Goal: Contribute content: Add original content to the website for others to see

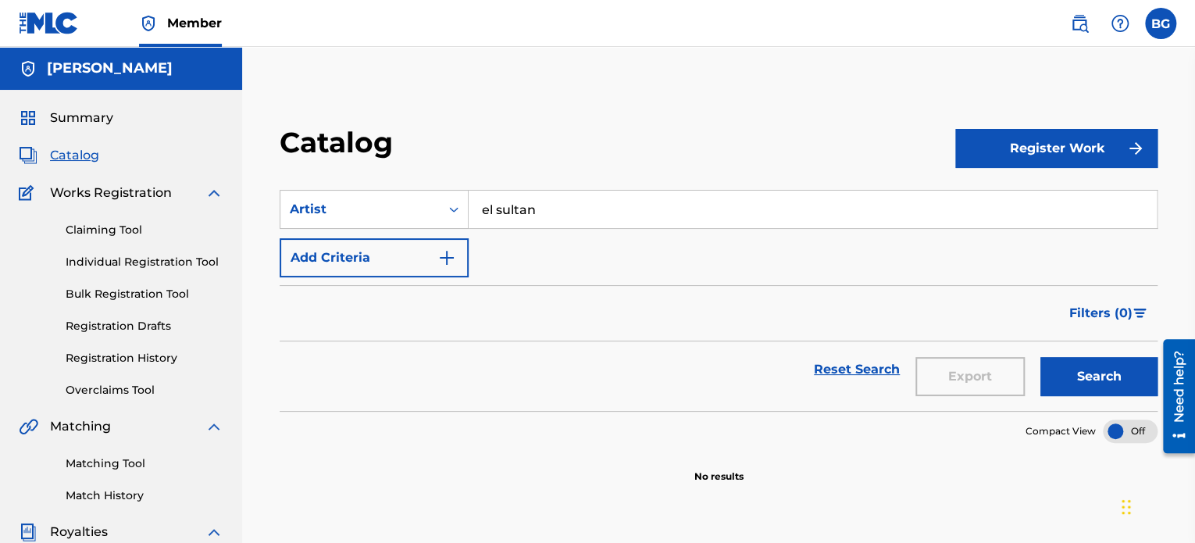
click at [561, 223] on input "el sultan" at bounding box center [813, 209] width 688 height 37
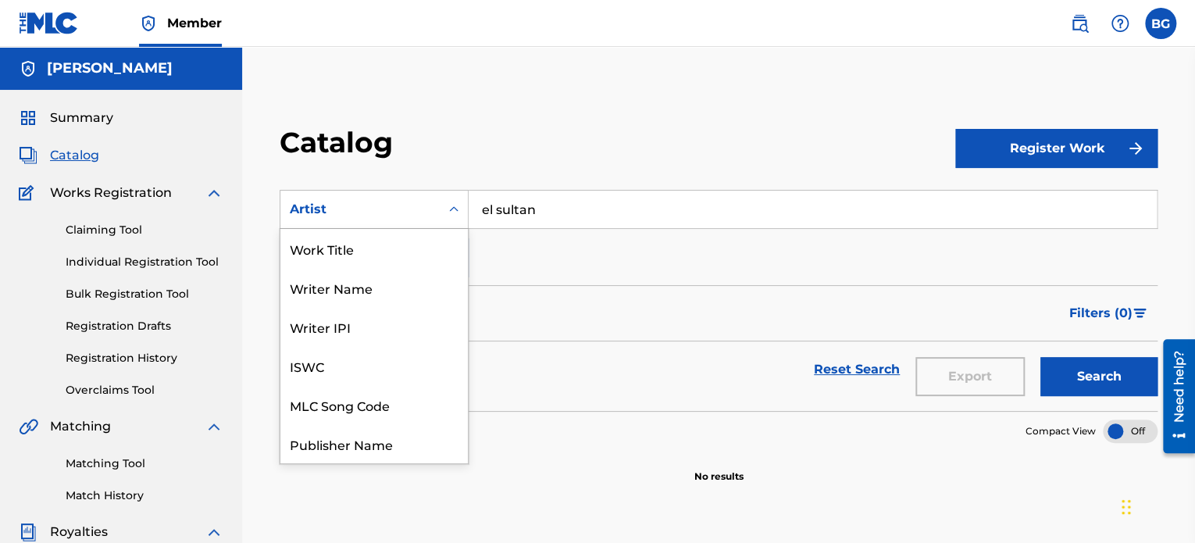
click at [385, 202] on div "Artist" at bounding box center [360, 209] width 141 height 19
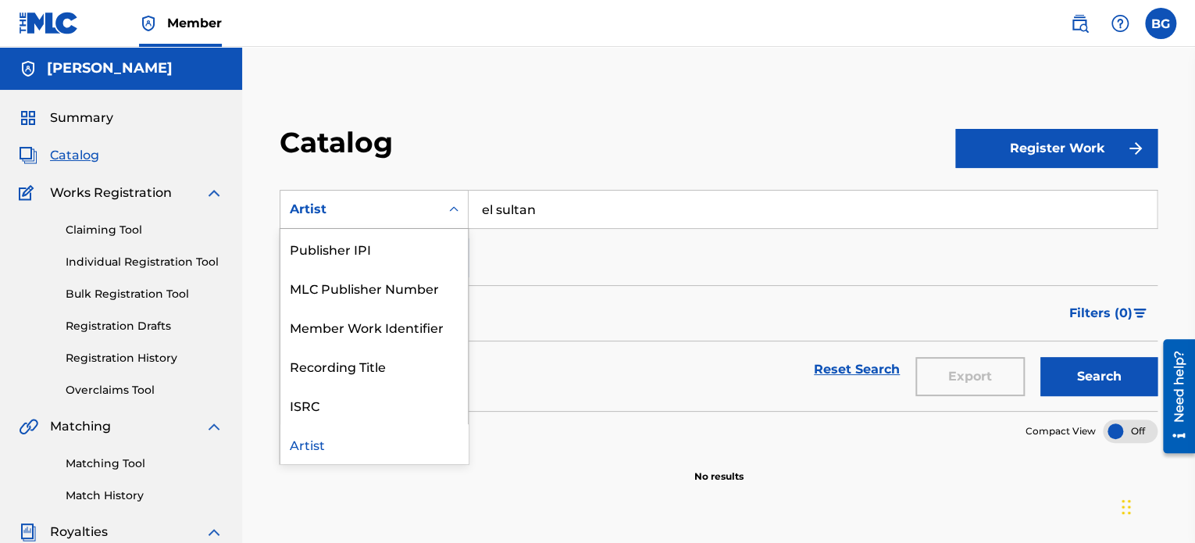
click at [385, 202] on div "Artist" at bounding box center [360, 209] width 141 height 19
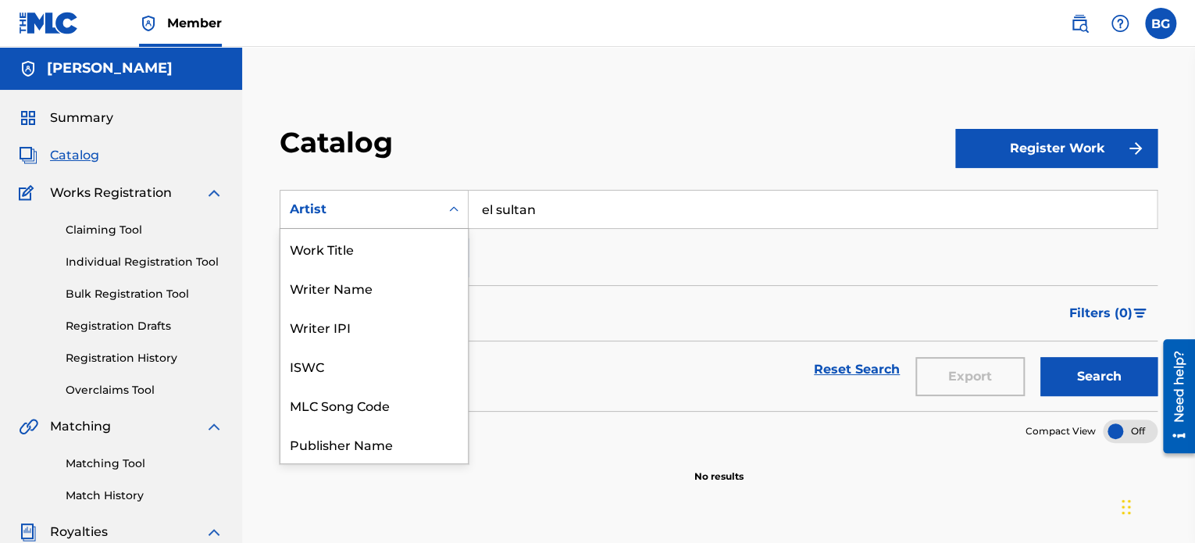
click at [385, 202] on div "Artist" at bounding box center [360, 209] width 141 height 19
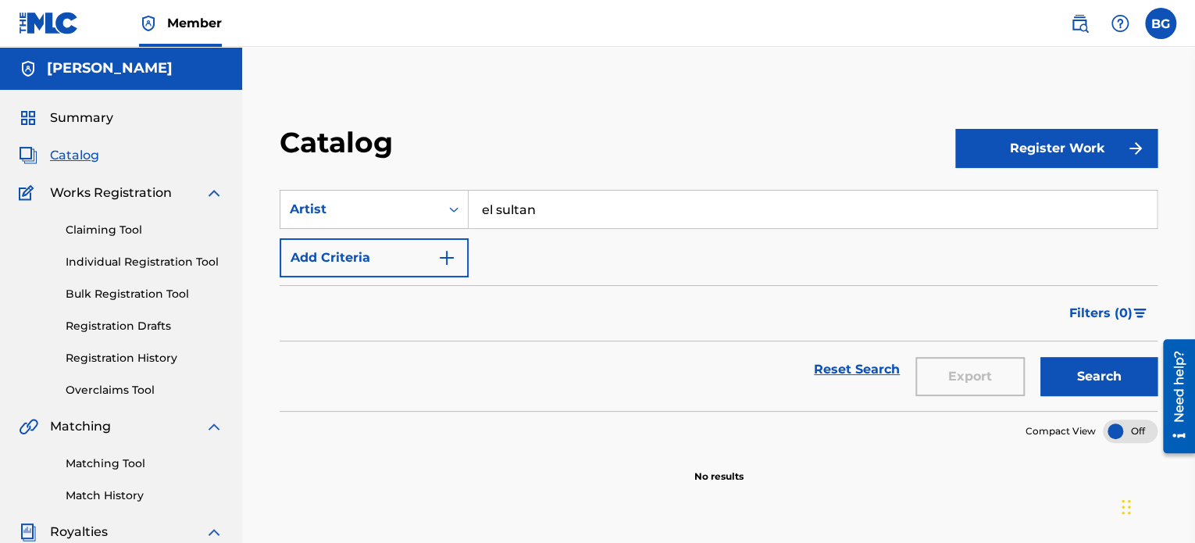
click at [658, 210] on input "el sultan" at bounding box center [813, 209] width 688 height 37
click at [416, 266] on button "Add Criteria" at bounding box center [374, 257] width 189 height 39
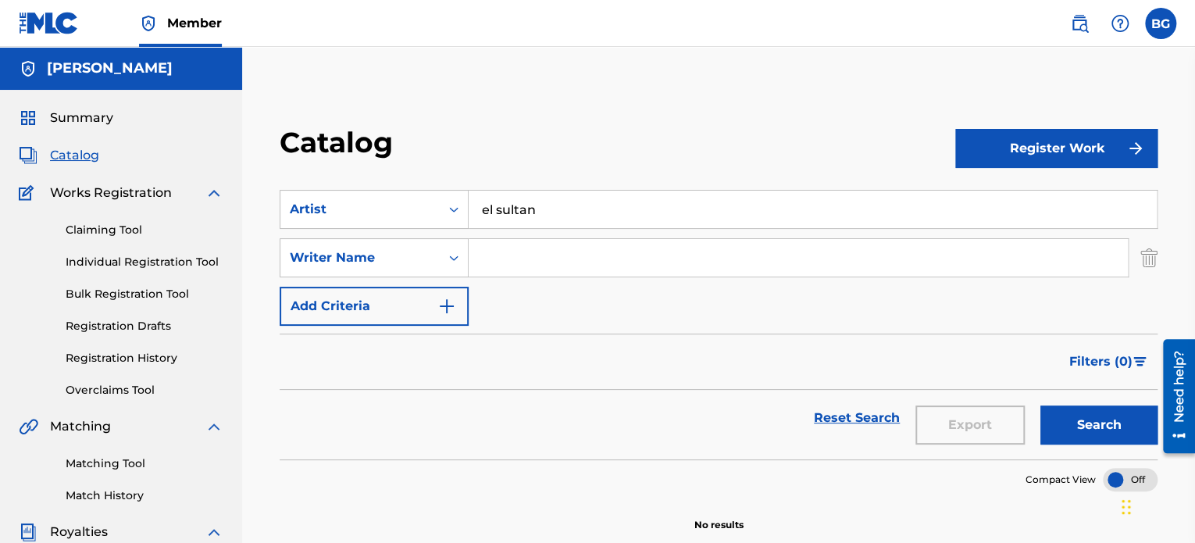
click at [516, 254] on input "Search Form" at bounding box center [798, 257] width 659 height 37
type input "[PERSON_NAME]"
click at [413, 293] on button "Add Criteria" at bounding box center [374, 306] width 189 height 39
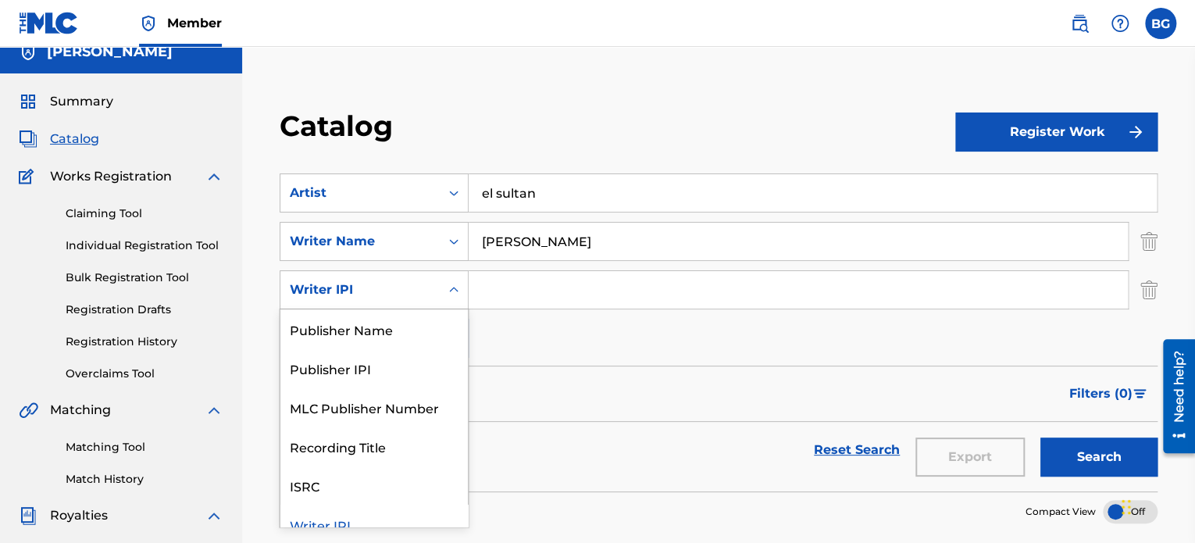
click at [423, 309] on div "6 results available. Use Up and Down to choose options, press Enter to select t…" at bounding box center [374, 289] width 189 height 39
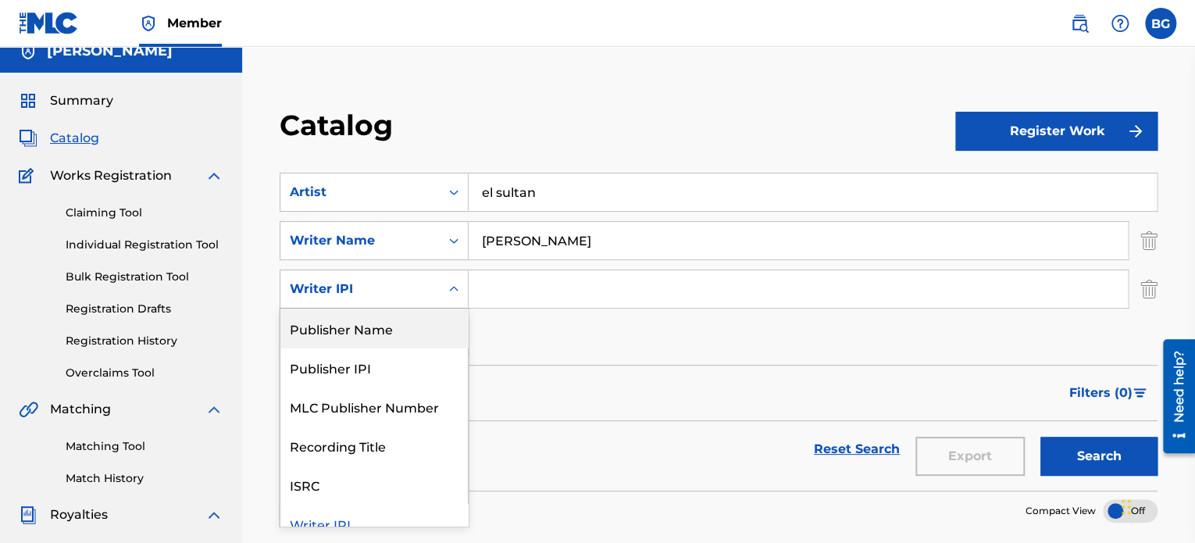
scroll to position [18, 0]
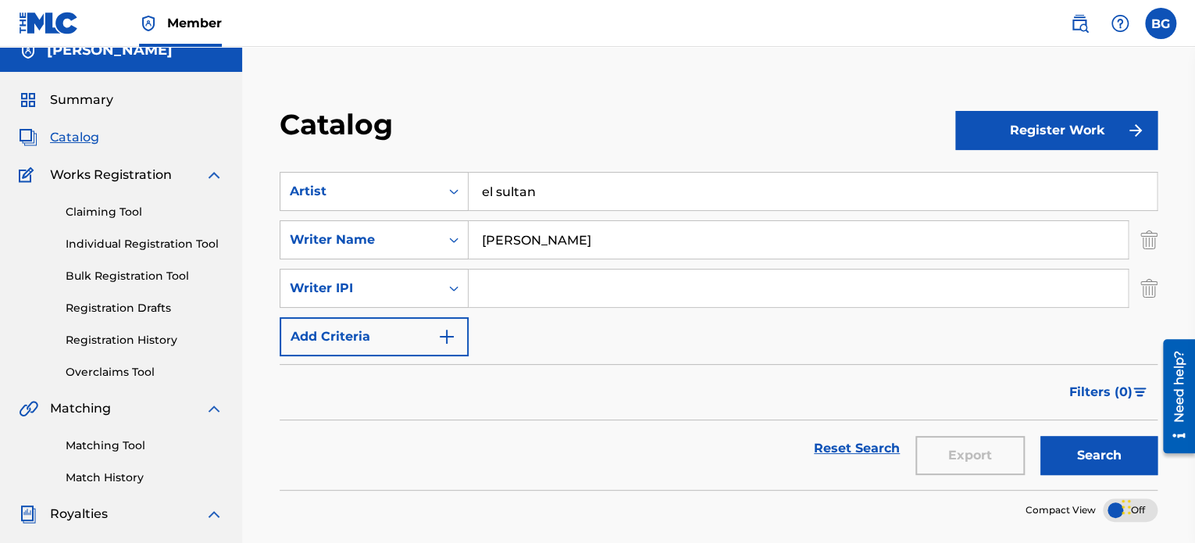
click at [582, 301] on input "Search Form" at bounding box center [798, 287] width 659 height 37
click at [394, 279] on div "Writer IPI" at bounding box center [360, 288] width 141 height 19
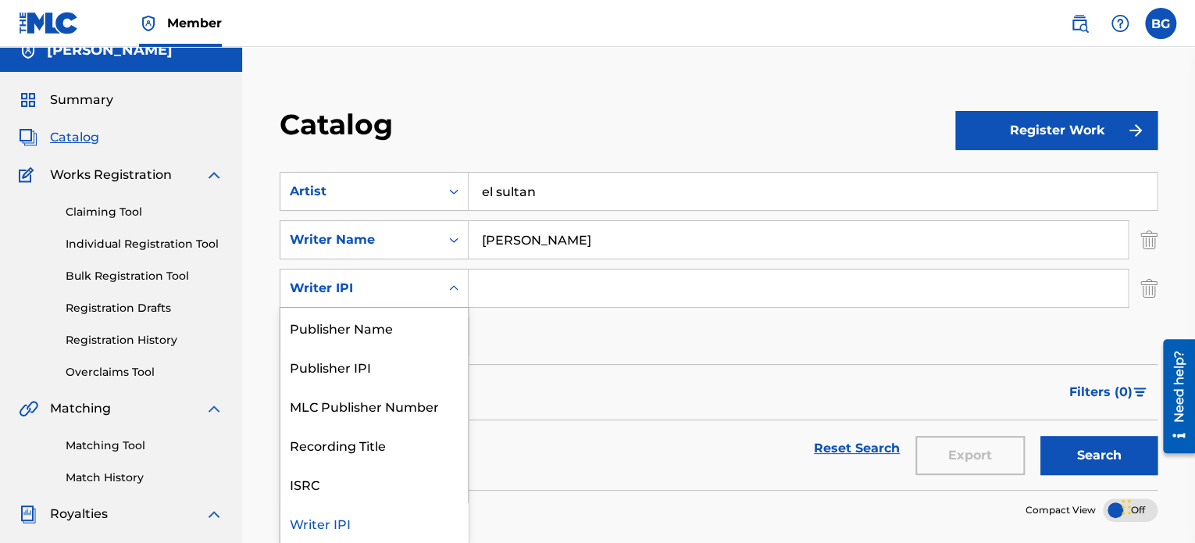
click at [394, 279] on div "Writer IPI" at bounding box center [360, 288] width 141 height 19
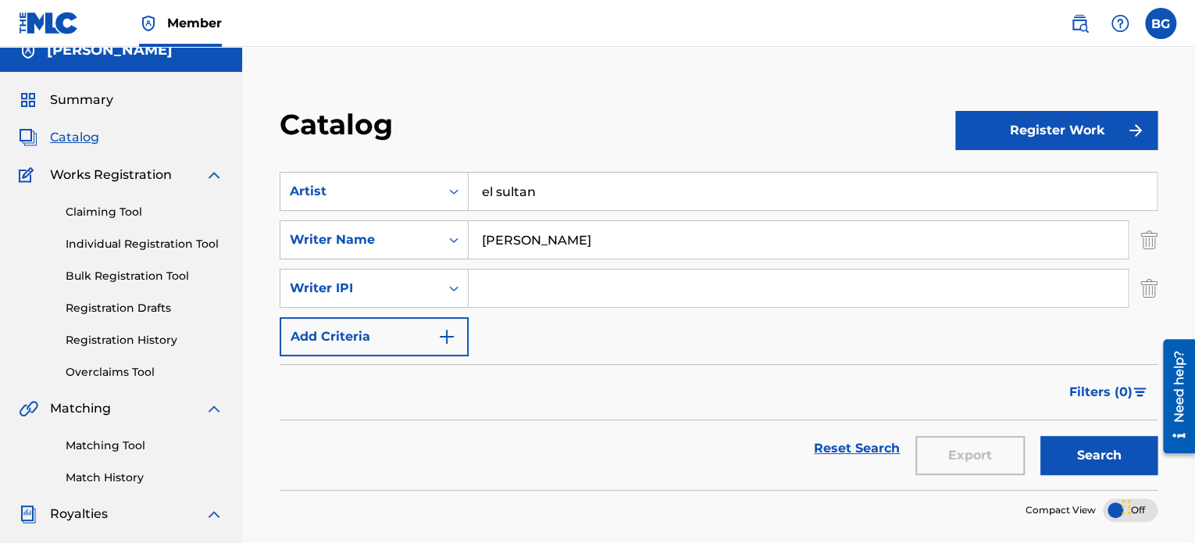
click at [491, 274] on input "Search Form" at bounding box center [798, 287] width 659 height 37
paste input "00897742273"
click at [511, 294] on input "00897742273" at bounding box center [798, 287] width 659 height 37
type input "00897742273"
click at [1097, 449] on button "Search" at bounding box center [1098, 455] width 117 height 39
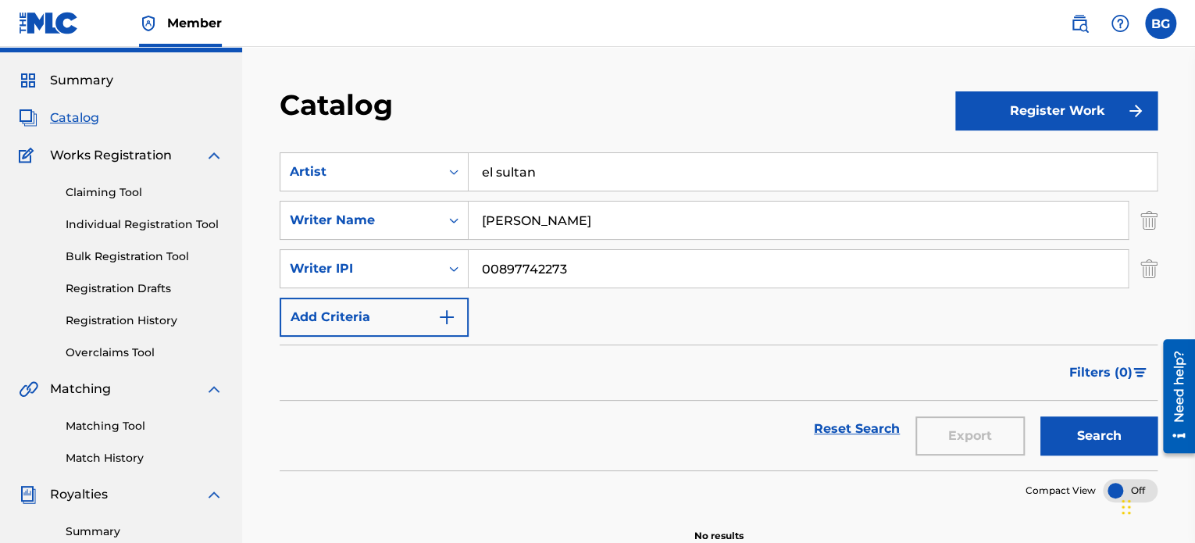
scroll to position [37, 0]
click at [1053, 127] on button "Register Work" at bounding box center [1056, 111] width 202 height 39
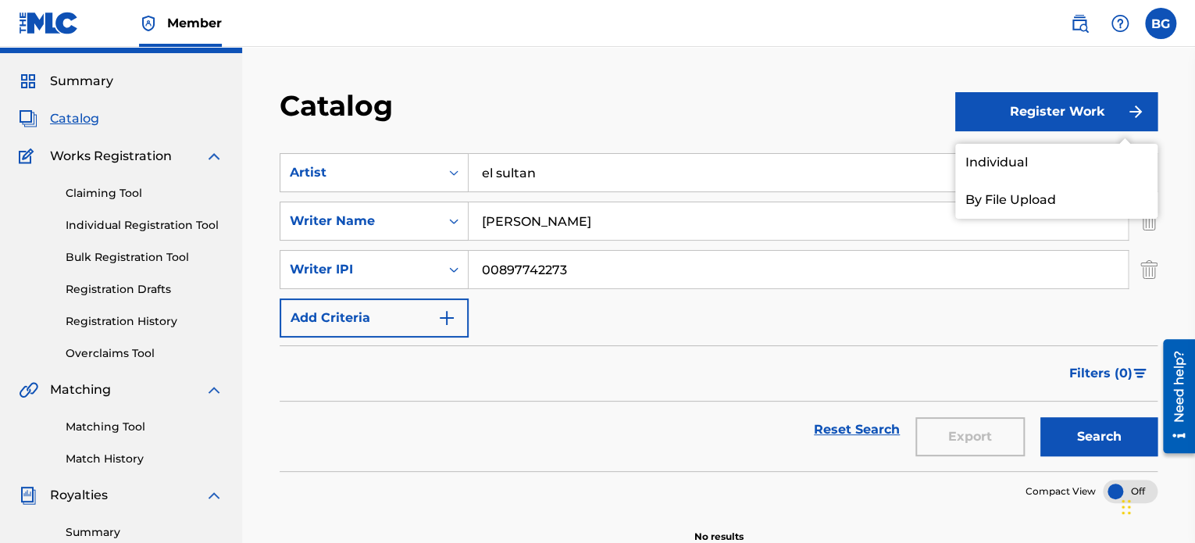
click at [1053, 152] on link "Individual" at bounding box center [1056, 162] width 202 height 37
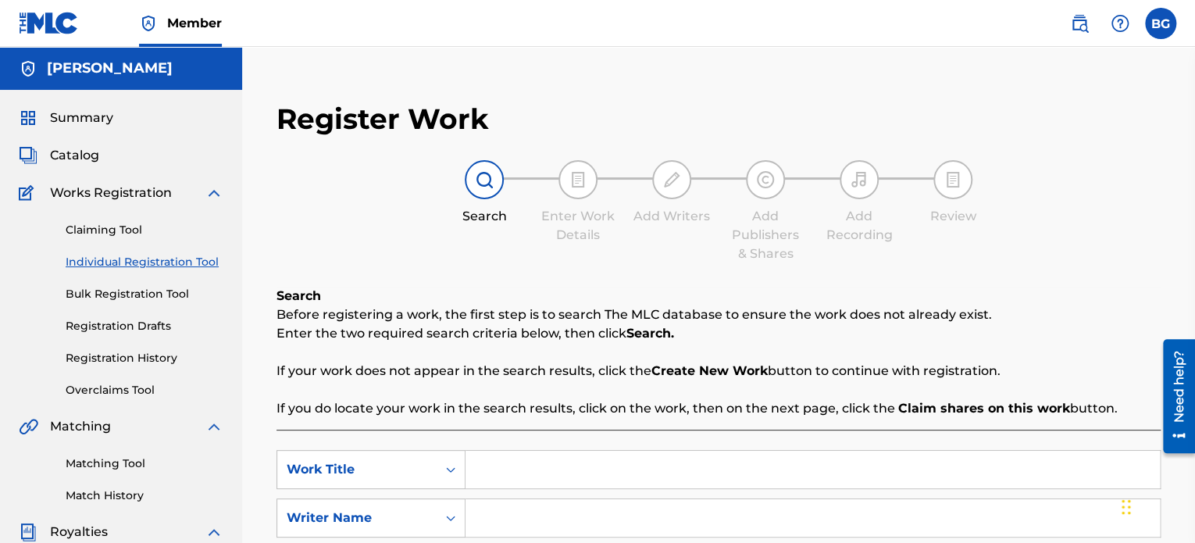
scroll to position [305, 0]
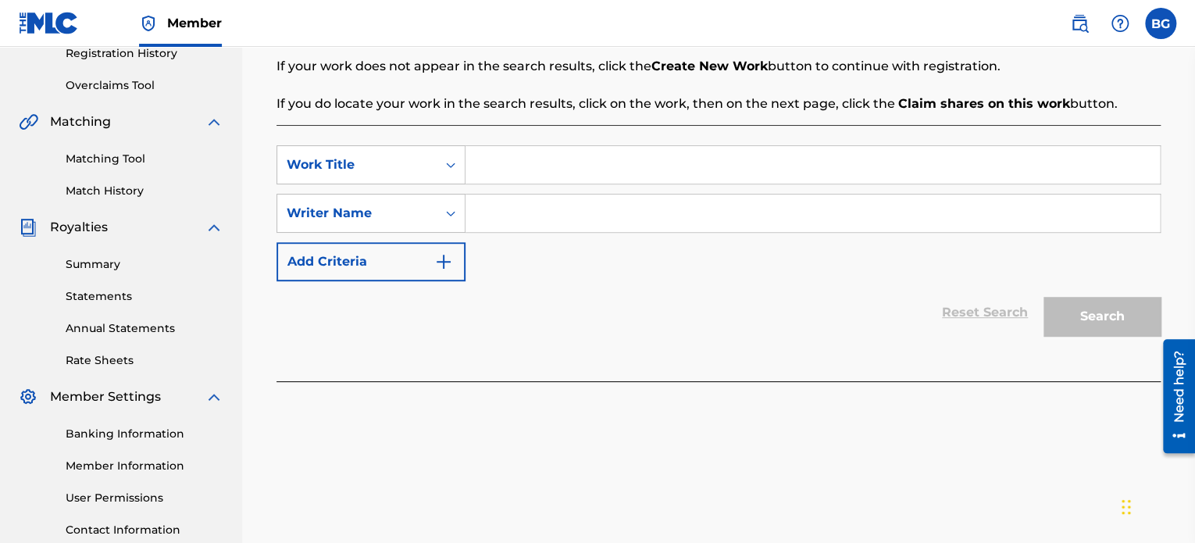
click at [410, 184] on div "SearchWithCriteria29fd196c-8092-47b2-95c9-9544d4e88649 Work Title SearchWithCri…" at bounding box center [719, 213] width 884 height 136
click at [414, 177] on div "Work Title" at bounding box center [356, 165] width 159 height 30
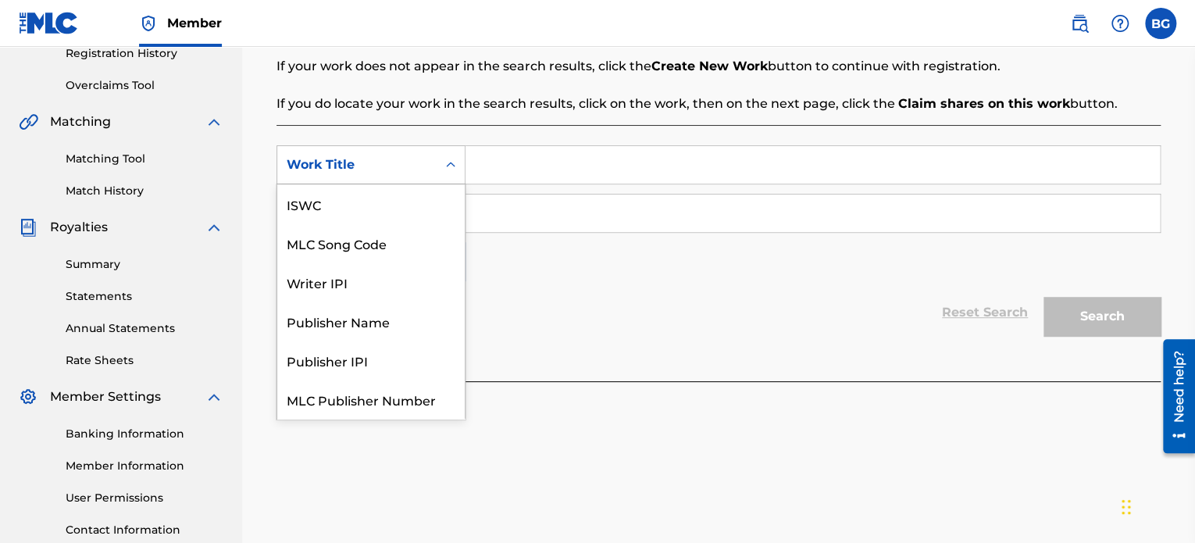
scroll to position [39, 0]
click at [414, 177] on div "Work Title" at bounding box center [356, 165] width 159 height 30
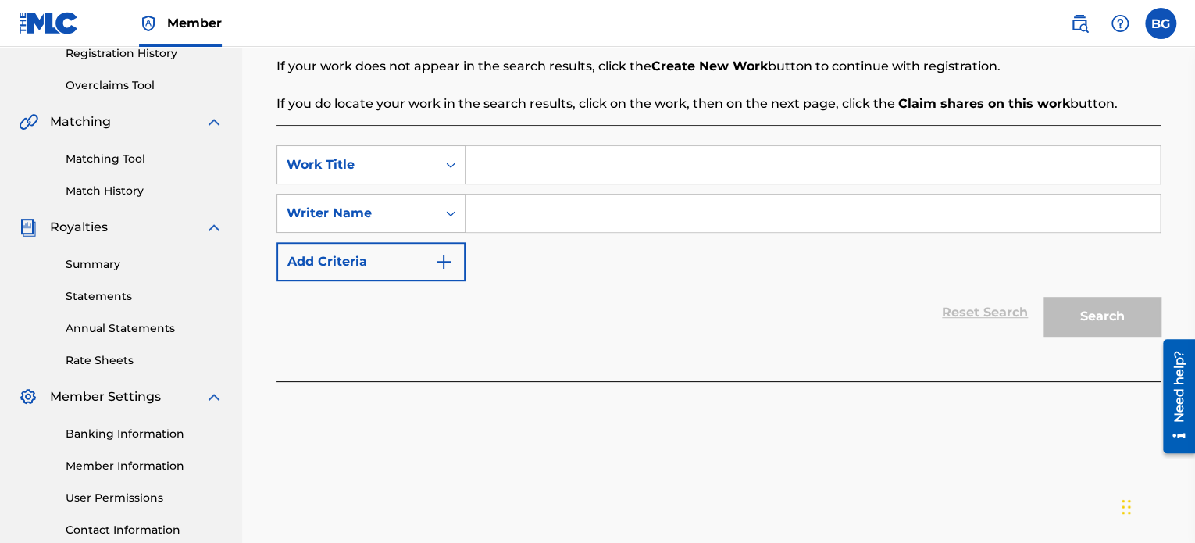
click at [530, 173] on input "Search Form" at bounding box center [813, 164] width 694 height 37
paste input "ANDAMOS DURO"
type input "ANDAMOS DURO"
click at [535, 216] on input "Search Form" at bounding box center [813, 212] width 694 height 37
click at [419, 216] on div "Writer Name" at bounding box center [357, 213] width 141 height 19
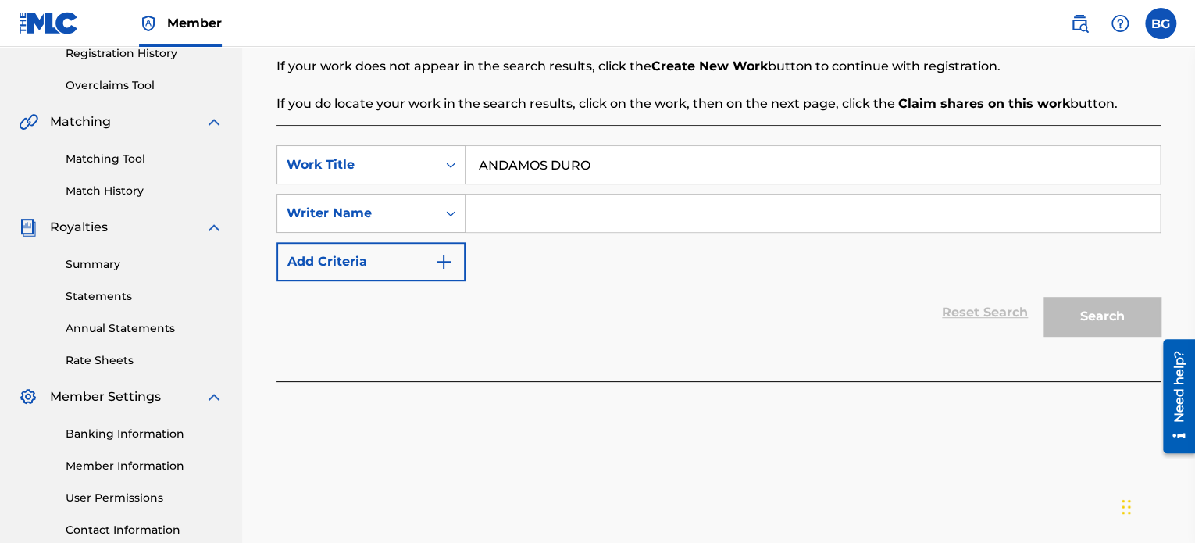
click at [532, 214] on input "Search Form" at bounding box center [813, 212] width 694 height 37
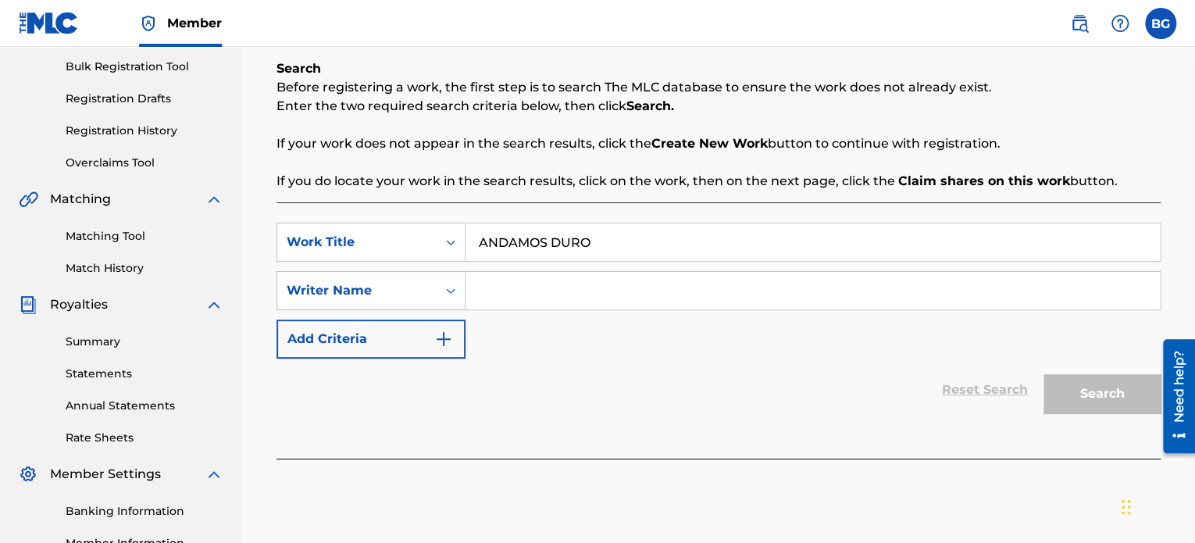
scroll to position [269, 0]
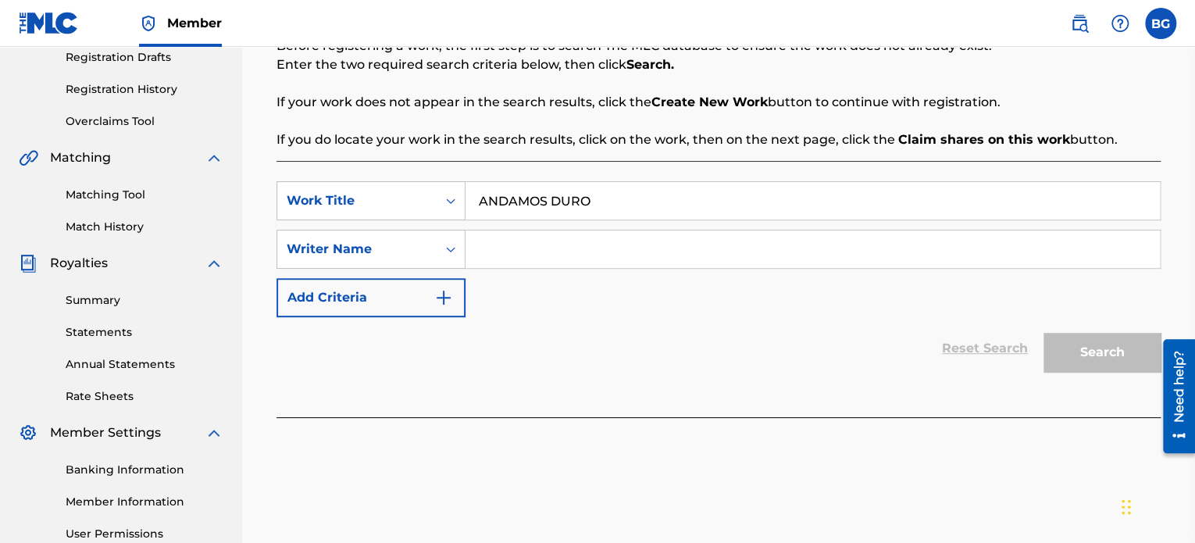
click at [625, 201] on input "ANDAMOS DURO" at bounding box center [813, 200] width 694 height 37
click at [578, 249] on input "Search Form" at bounding box center [813, 248] width 694 height 37
click at [430, 290] on button "Add Criteria" at bounding box center [371, 297] width 189 height 39
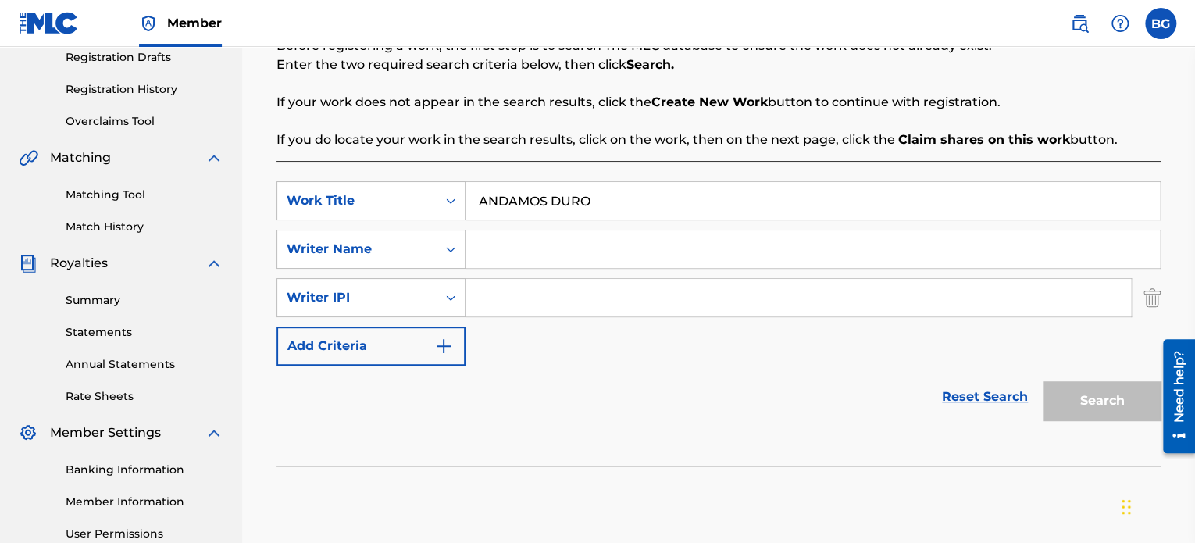
click at [439, 344] on img "Search Form" at bounding box center [443, 346] width 19 height 19
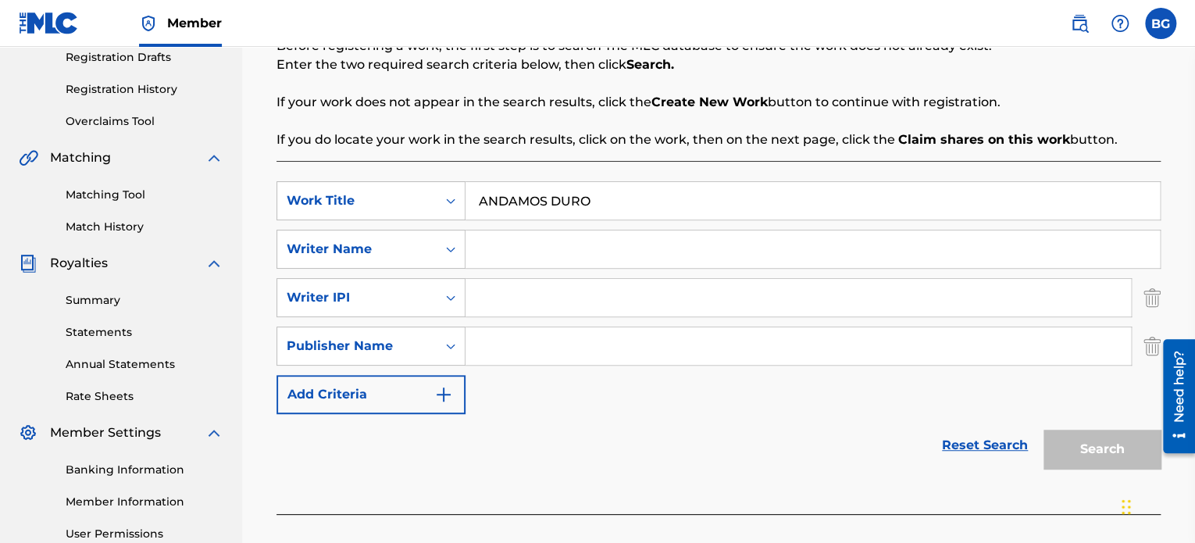
click at [441, 380] on button "Add Criteria" at bounding box center [371, 394] width 189 height 39
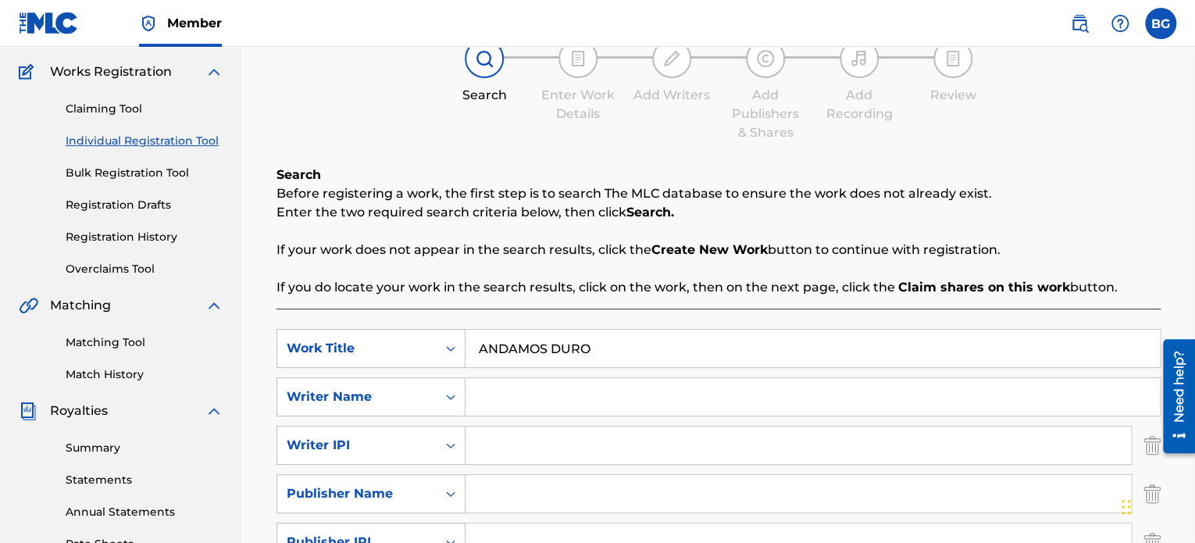
scroll to position [122, 0]
click at [705, 393] on input "Search Form" at bounding box center [813, 395] width 694 height 37
click at [695, 399] on input "Search Form" at bounding box center [813, 395] width 694 height 37
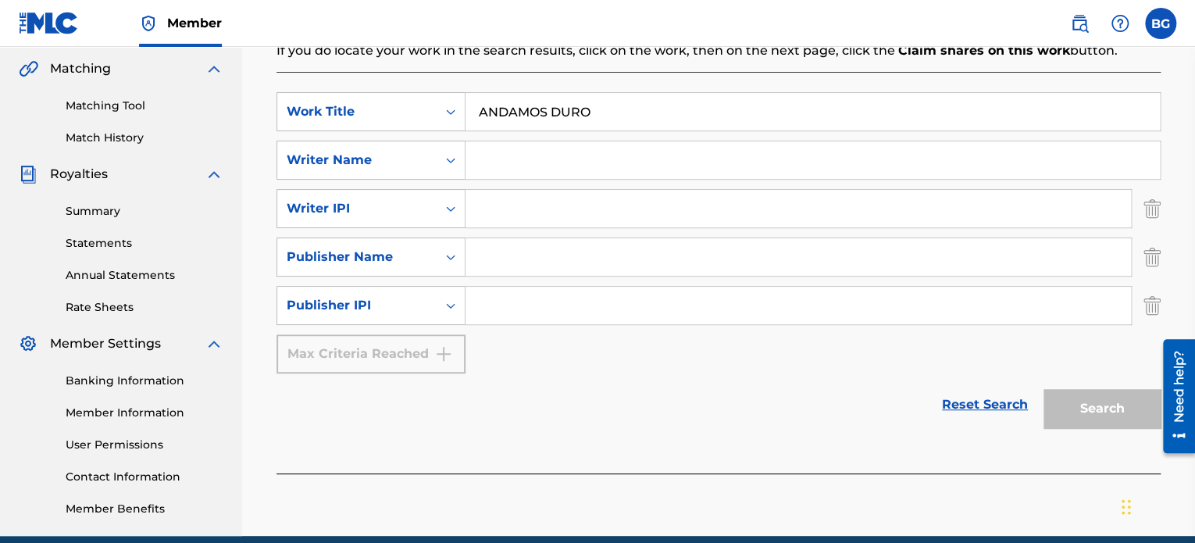
scroll to position [359, 0]
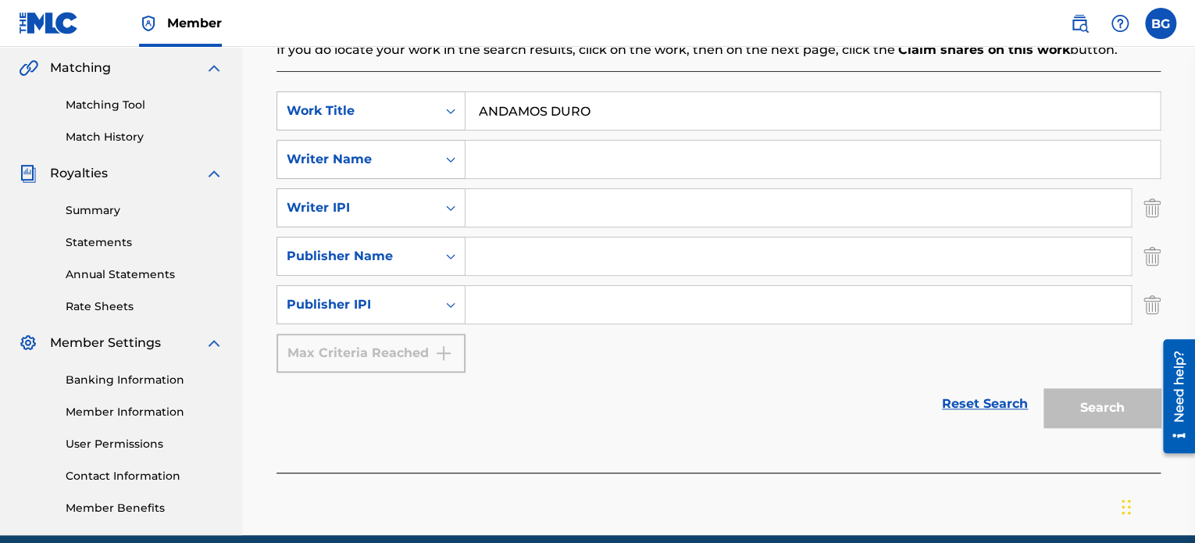
click at [598, 158] on input "Search Form" at bounding box center [813, 159] width 694 height 37
type input "[PERSON_NAME]"
click at [512, 199] on input "Search Form" at bounding box center [798, 207] width 665 height 37
paste input "ANDAMOS DURO"
drag, startPoint x: 619, startPoint y: 206, endPoint x: 278, endPoint y: 250, distance: 343.3
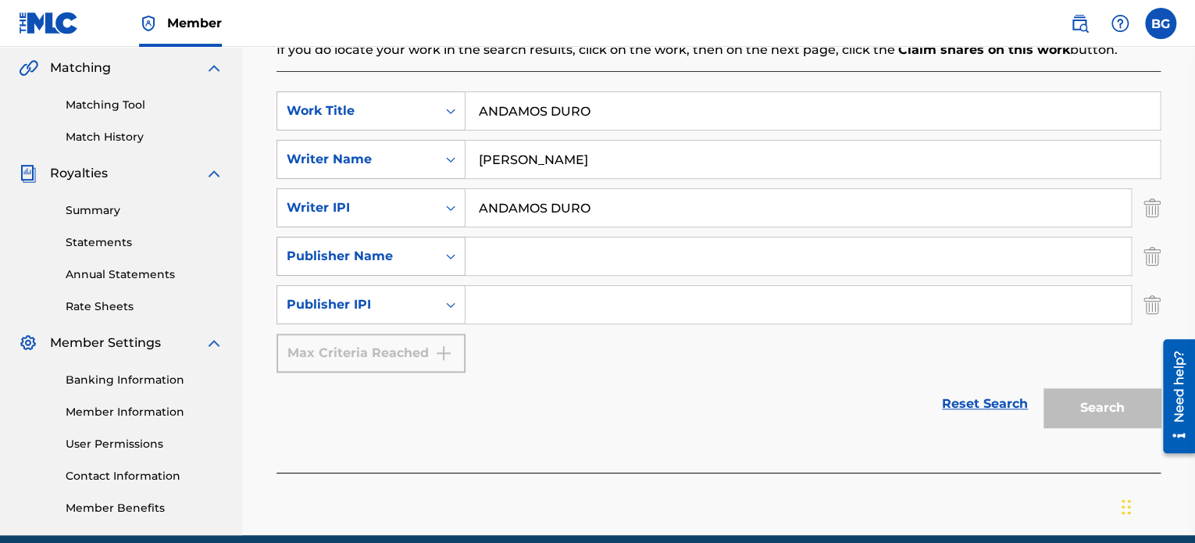
click at [278, 250] on div "SearchWithCriteria29fd196c-8092-47b2-95c9-9544d4e88649 Work Title ANDAMOS DURO …" at bounding box center [719, 231] width 884 height 281
paste input "00897742273"
drag, startPoint x: 500, startPoint y: 205, endPoint x: 398, endPoint y: 191, distance: 102.5
click at [398, 191] on div "SearchWithCriteriaf93c84f7-4eb5-49ca-b7f9-5c0d55327fbe Writer IPI 00897742273" at bounding box center [719, 207] width 884 height 39
type input "00897742273"
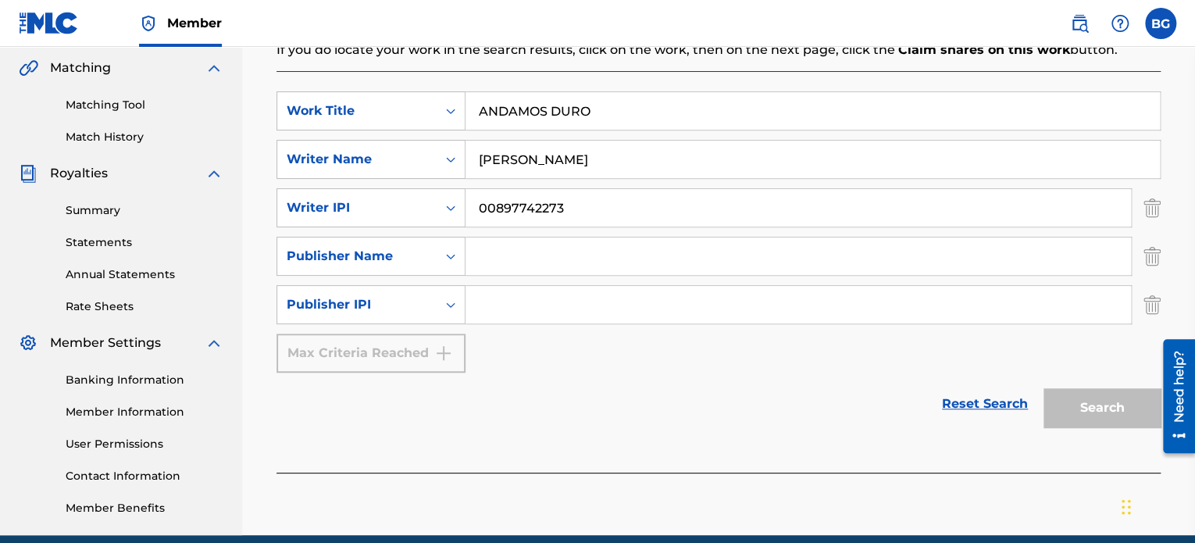
click at [803, 256] on input "Search Form" at bounding box center [798, 255] width 665 height 37
click at [458, 253] on icon "Search Form" at bounding box center [451, 256] width 16 height 16
click at [1144, 254] on img "Search Form" at bounding box center [1152, 256] width 17 height 39
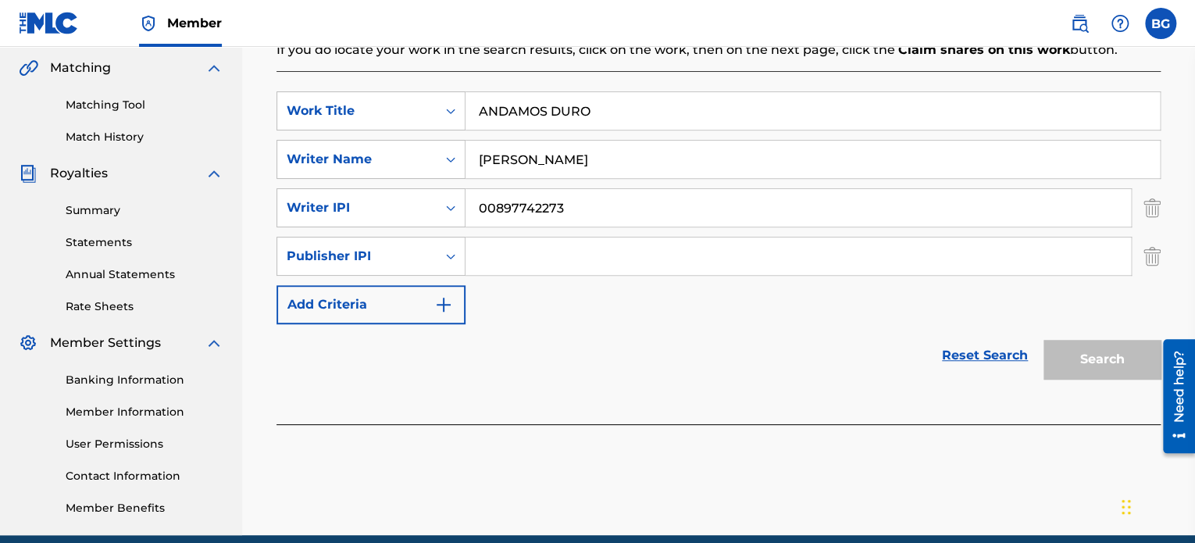
click at [1147, 259] on img "Search Form" at bounding box center [1152, 256] width 17 height 39
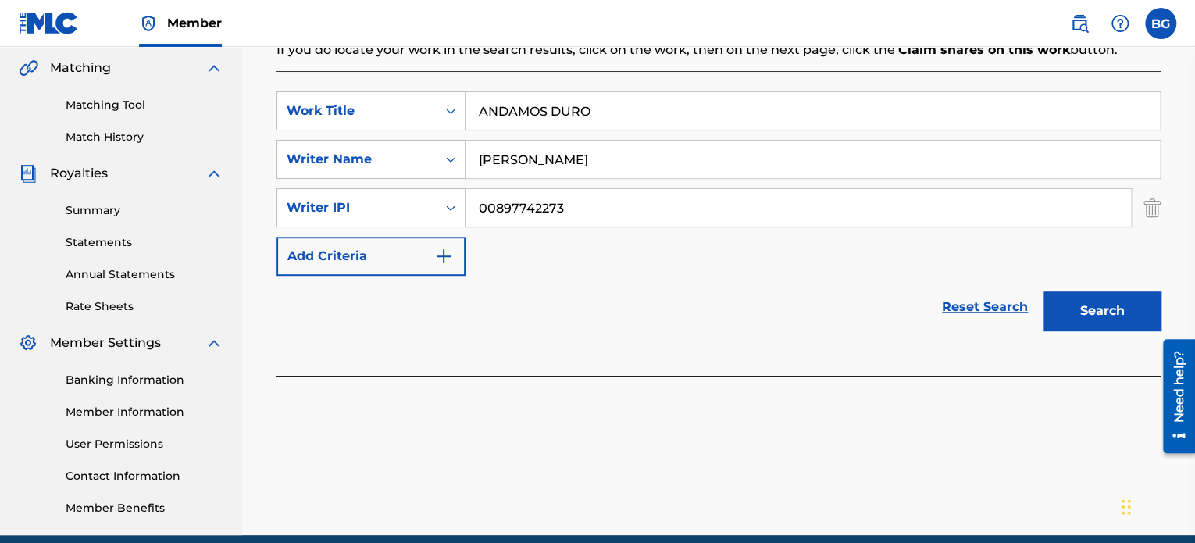
click at [1100, 307] on button "Search" at bounding box center [1102, 310] width 117 height 39
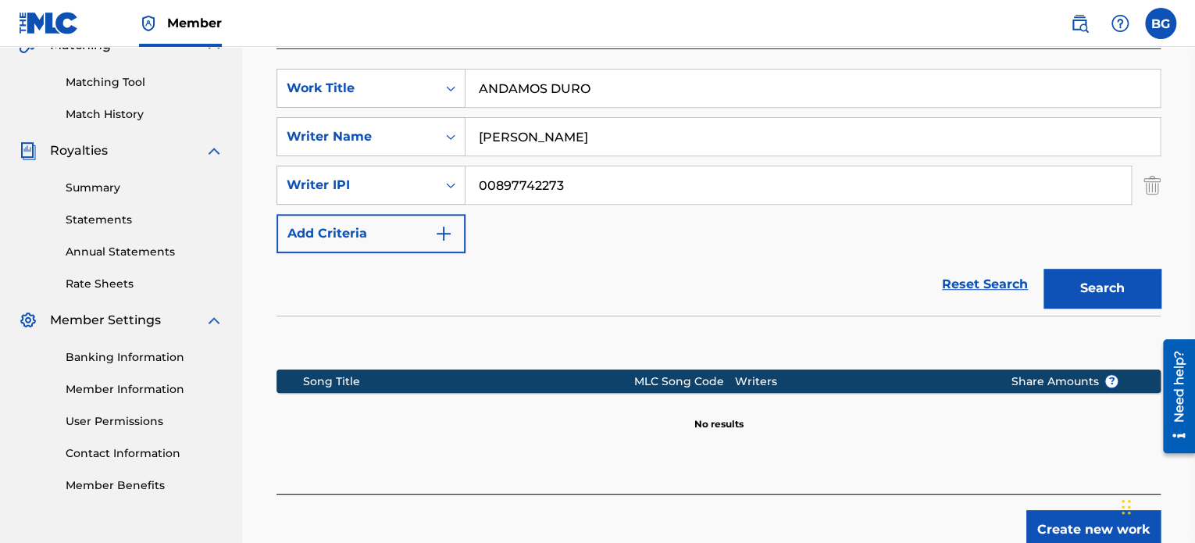
scroll to position [477, 0]
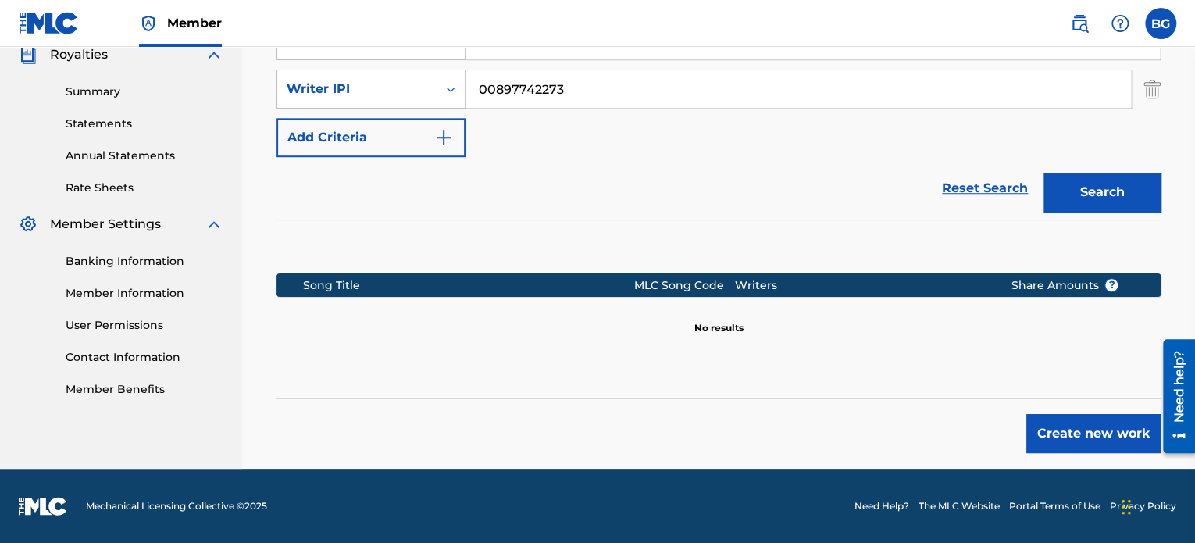
click at [1036, 421] on button "Create new work" at bounding box center [1093, 433] width 134 height 39
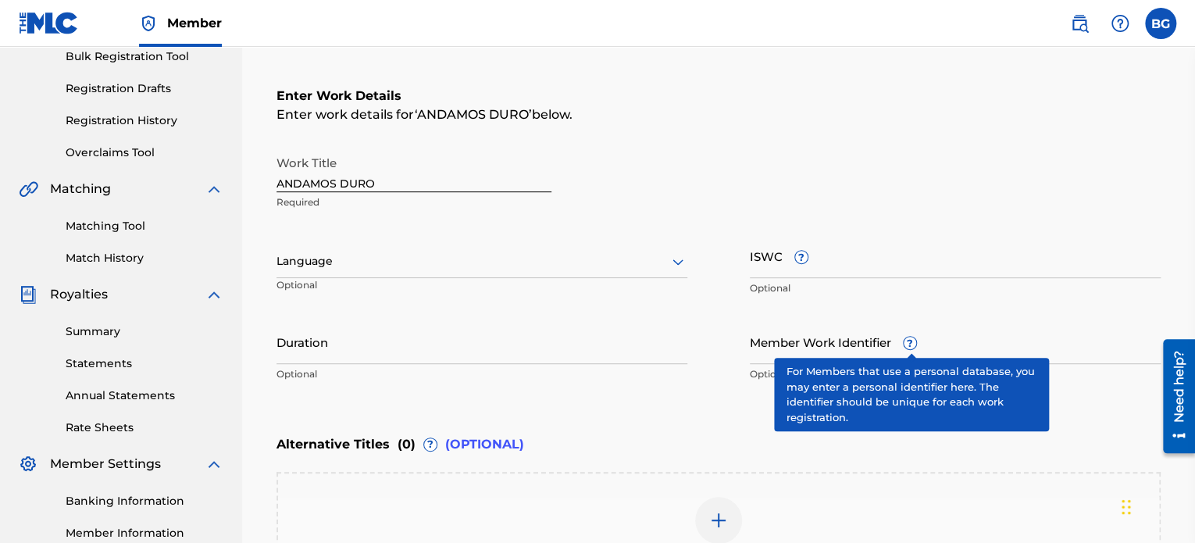
scroll to position [237, 0]
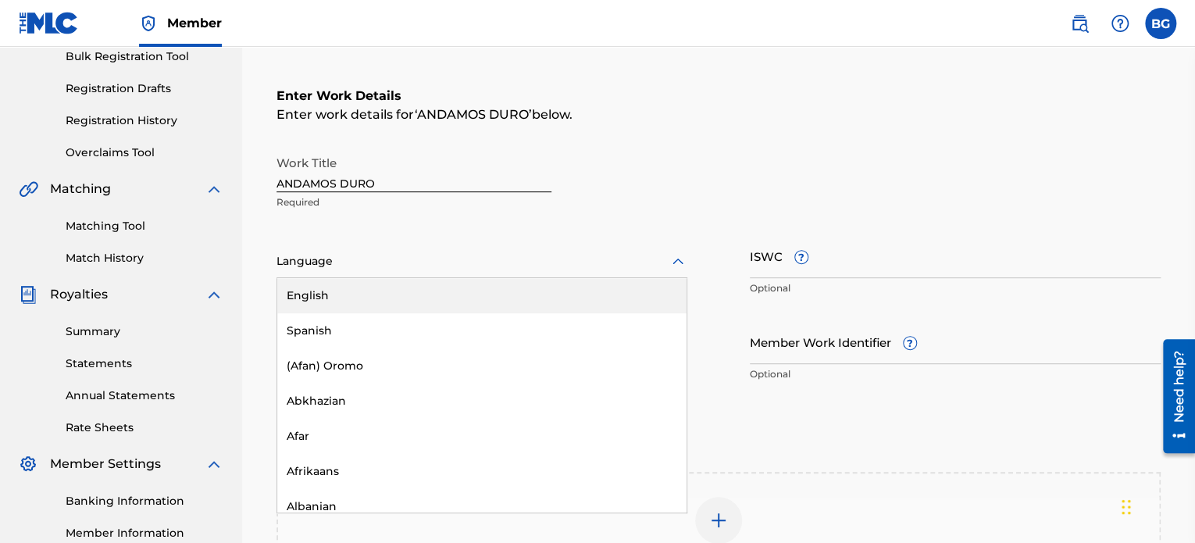
click at [556, 262] on div at bounding box center [482, 262] width 411 height 20
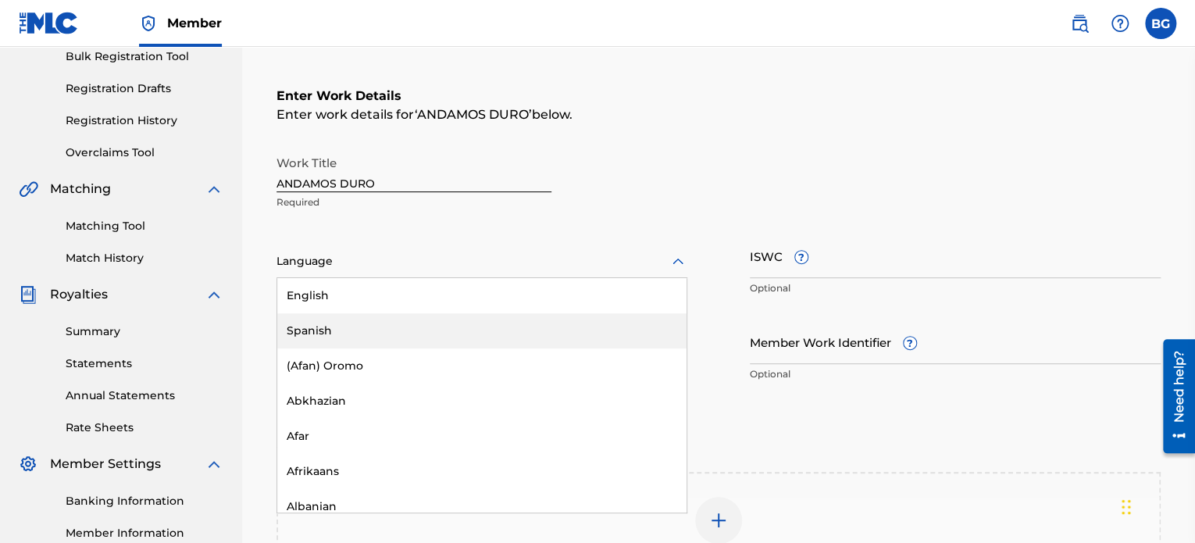
click at [537, 333] on div "Spanish" at bounding box center [481, 330] width 409 height 35
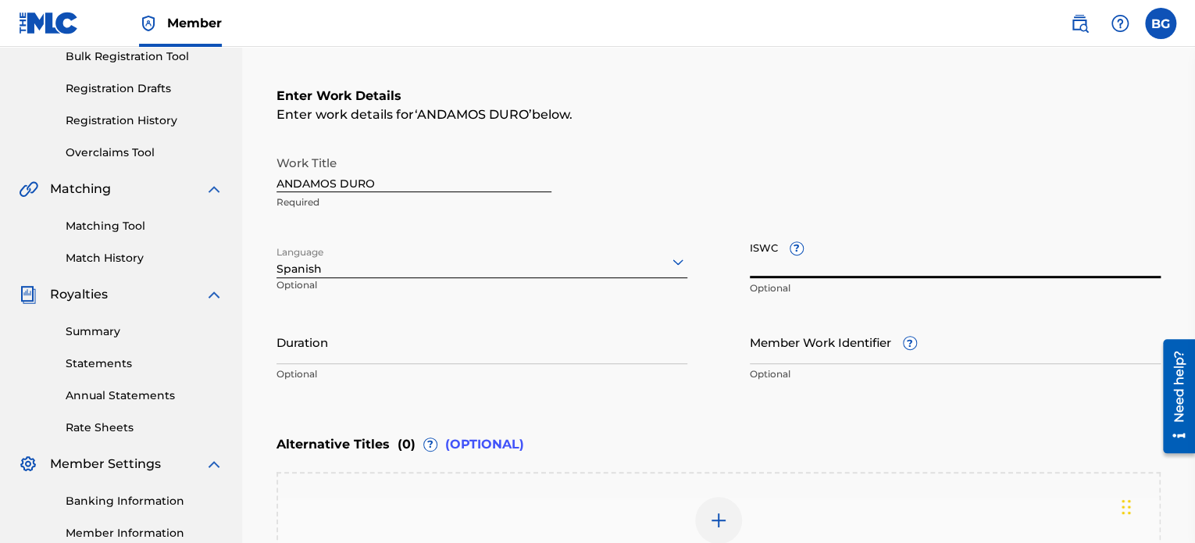
click at [872, 252] on input "ISWC ?" at bounding box center [955, 256] width 411 height 45
click at [821, 257] on input "ISWC ?" at bounding box center [955, 256] width 411 height 45
paste input "QZZ772584536"
type input "QZZ772584536"
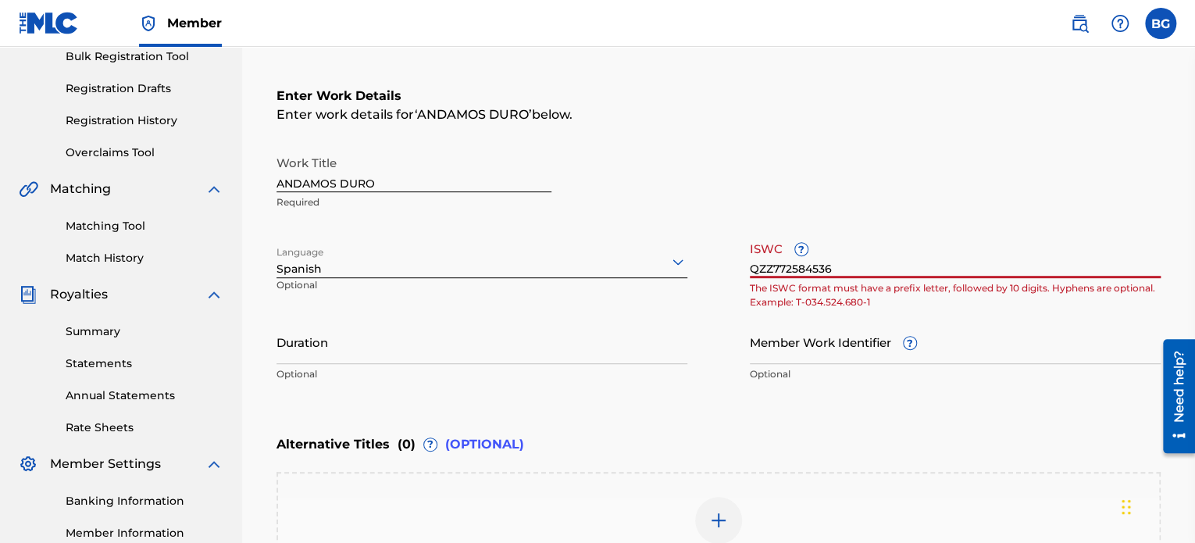
drag, startPoint x: 888, startPoint y: 272, endPoint x: 633, endPoint y: 255, distance: 256.0
click at [633, 255] on div "Work Title ANDAMOS DURO Required Language Spanish Optional ISWC ? QZZ772584536 …" at bounding box center [719, 269] width 884 height 242
